Goal: Task Accomplishment & Management: Manage account settings

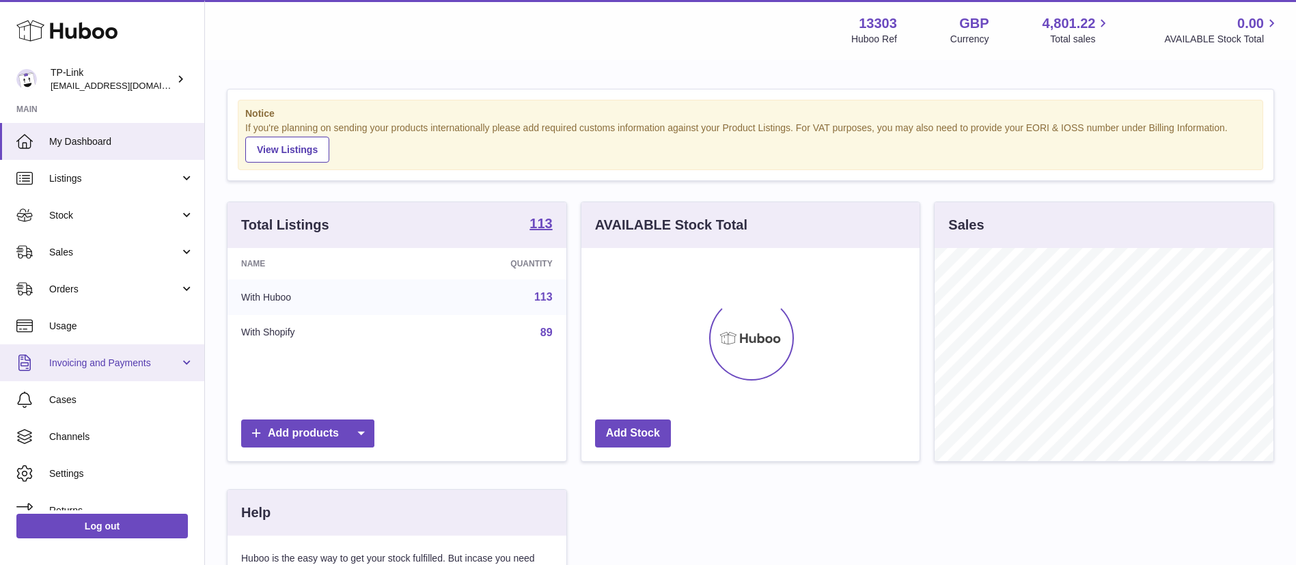
scroll to position [213, 338]
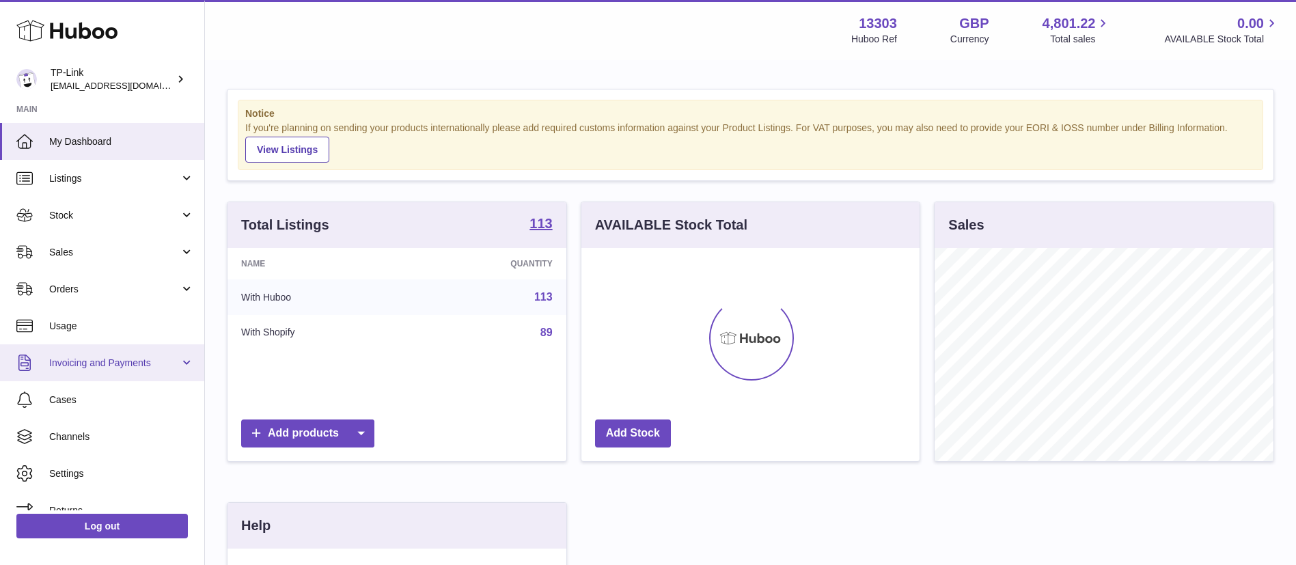
click at [127, 372] on link "Invoicing and Payments" at bounding box center [102, 362] width 204 height 37
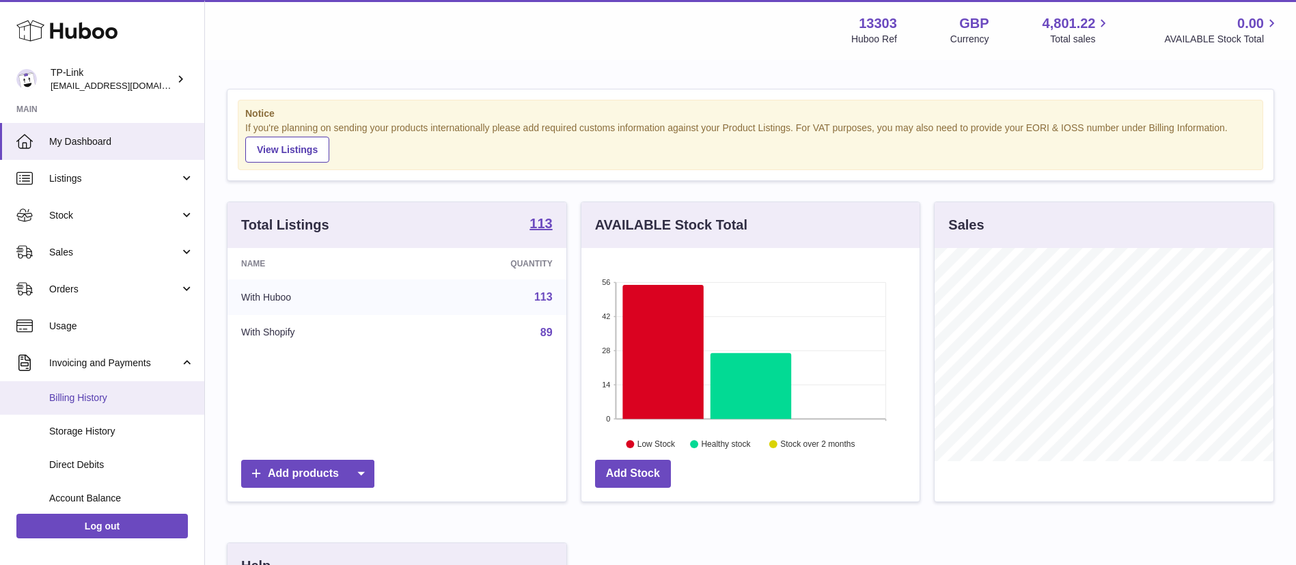
click at [129, 391] on span "Billing History" at bounding box center [121, 397] width 145 height 13
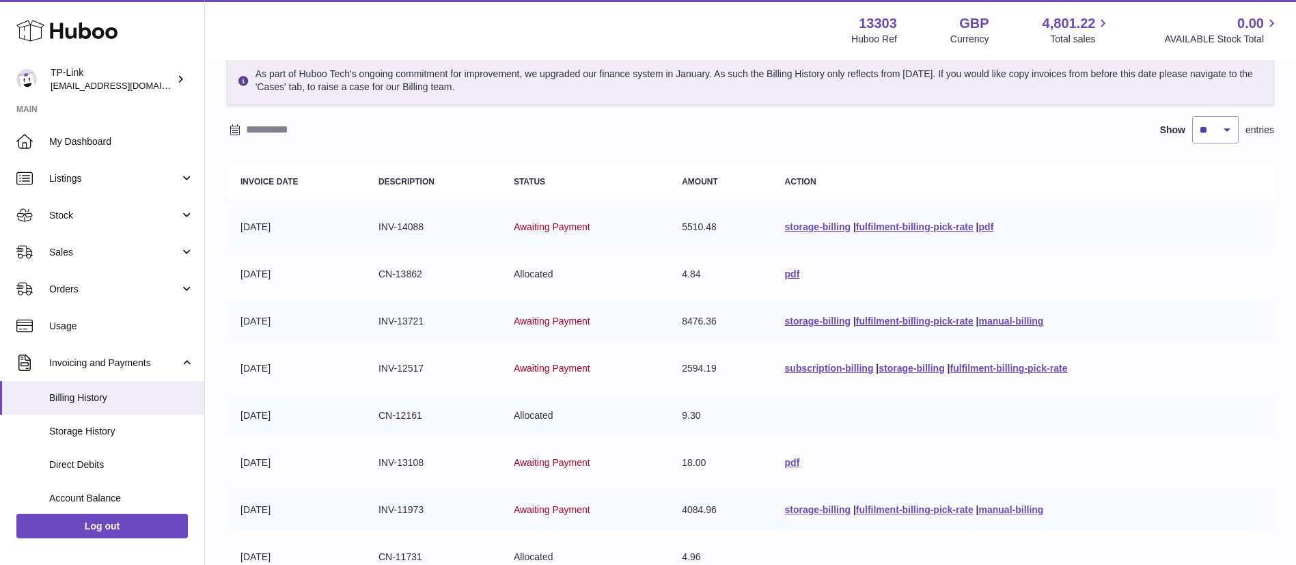
scroll to position [324, 0]
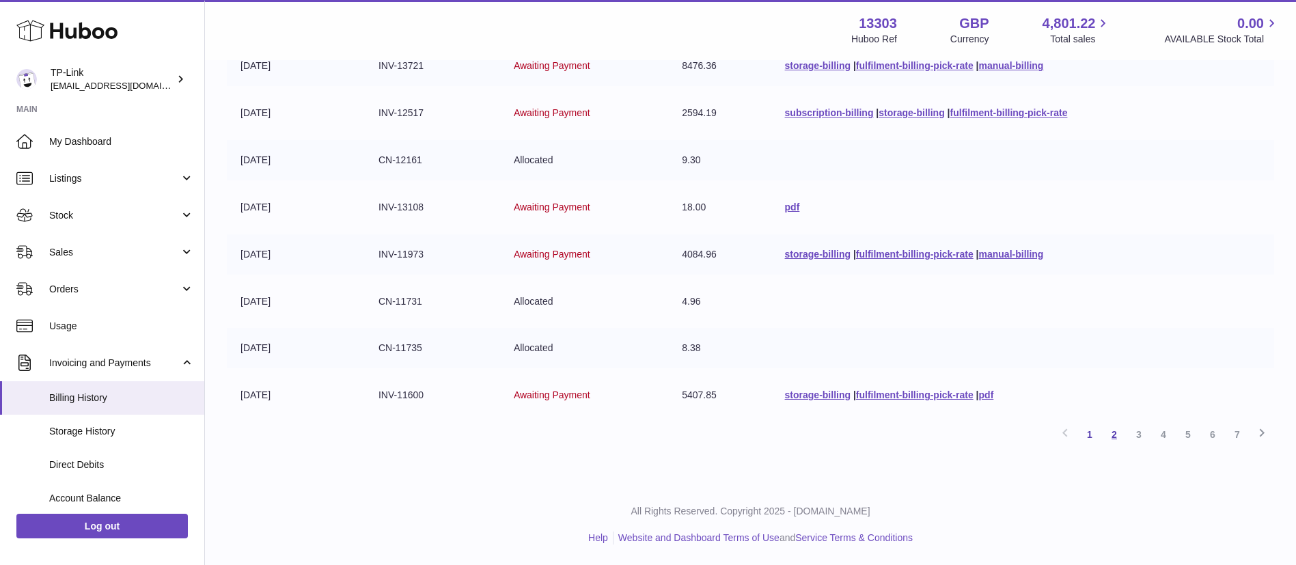
click at [1123, 432] on link "2" at bounding box center [1114, 434] width 25 height 25
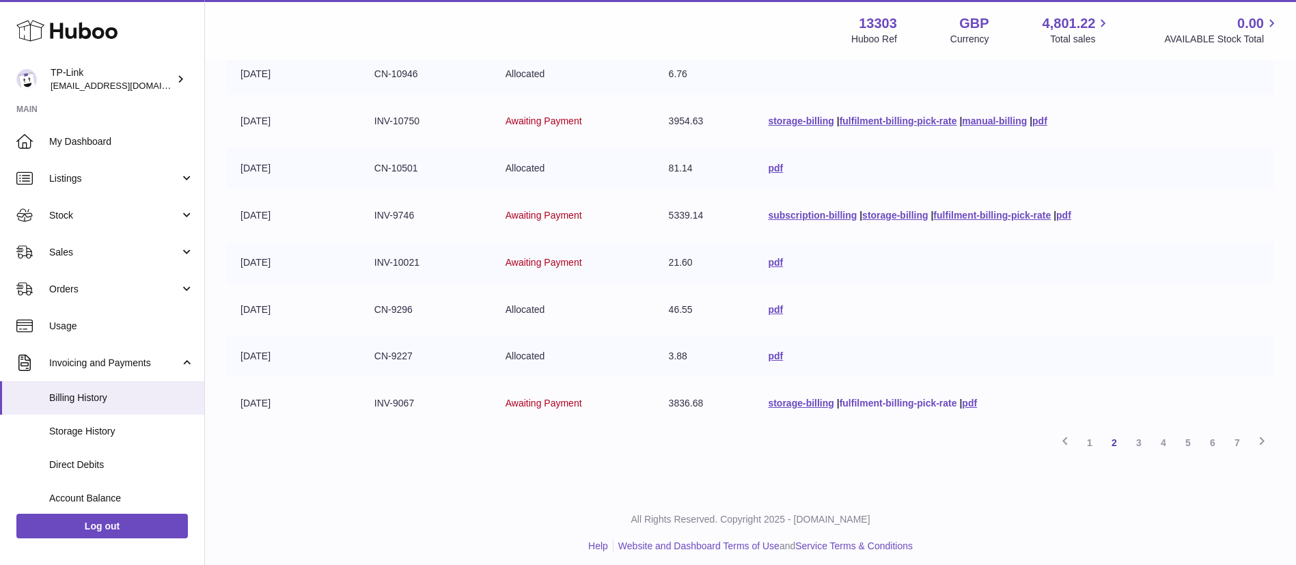
scroll to position [324, 0]
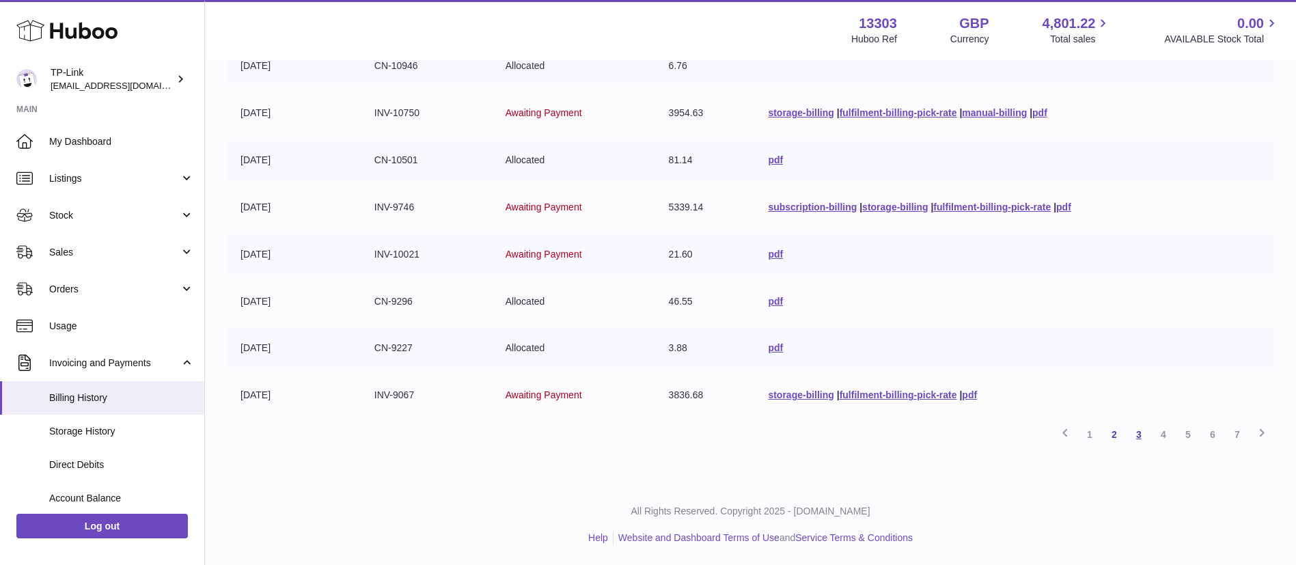
click at [1137, 437] on link "3" at bounding box center [1138, 434] width 25 height 25
